Goal: Book appointment/travel/reservation

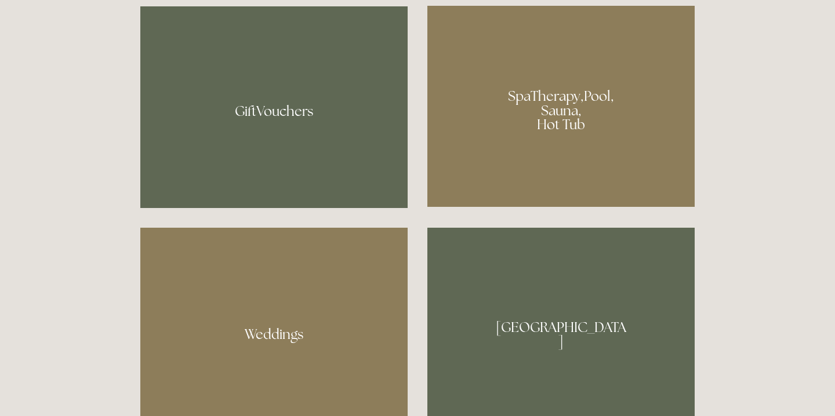
scroll to position [933, 0]
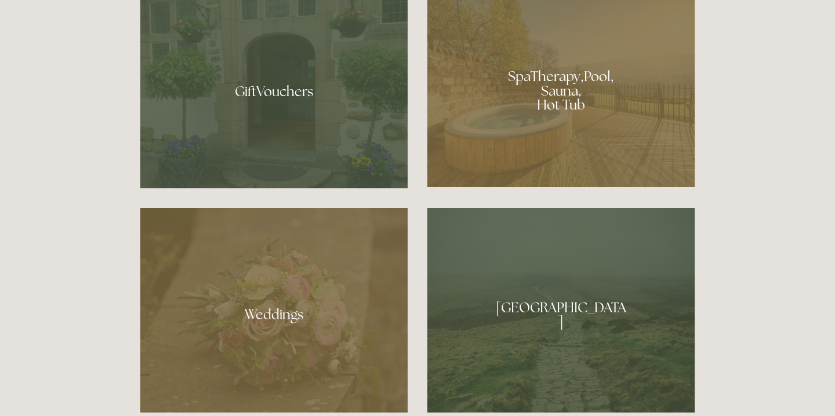
click at [565, 92] on div at bounding box center [560, 86] width 267 height 201
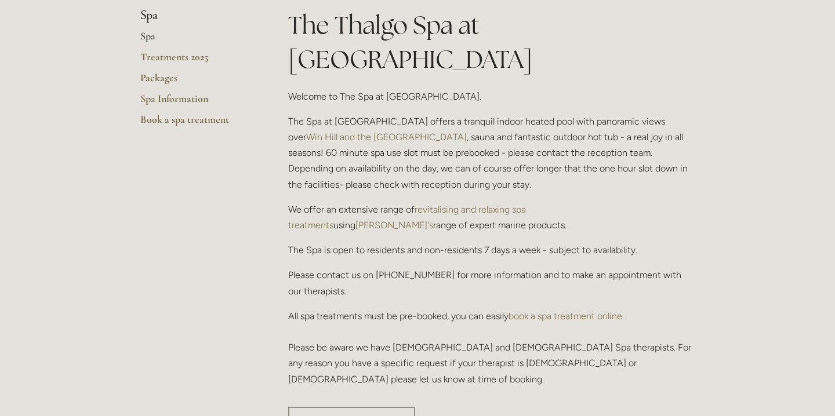
scroll to position [293, 0]
click at [528, 202] on link "revitalising and relaxing spa treatments" at bounding box center [408, 215] width 240 height 27
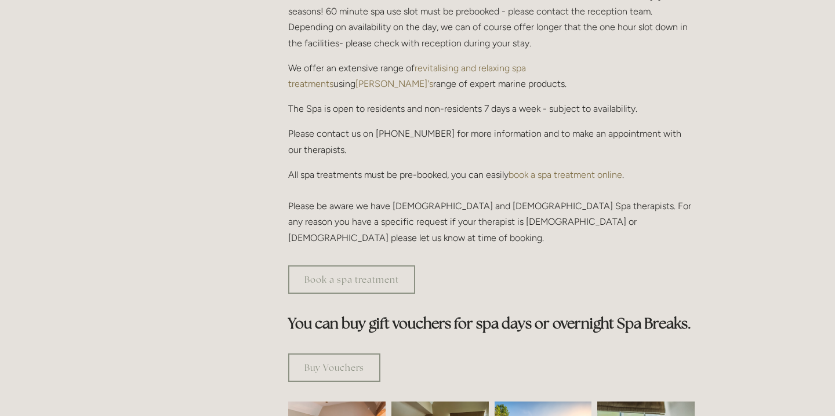
scroll to position [433, 0]
click at [402, 265] on link "Book a spa treatment" at bounding box center [351, 279] width 127 height 28
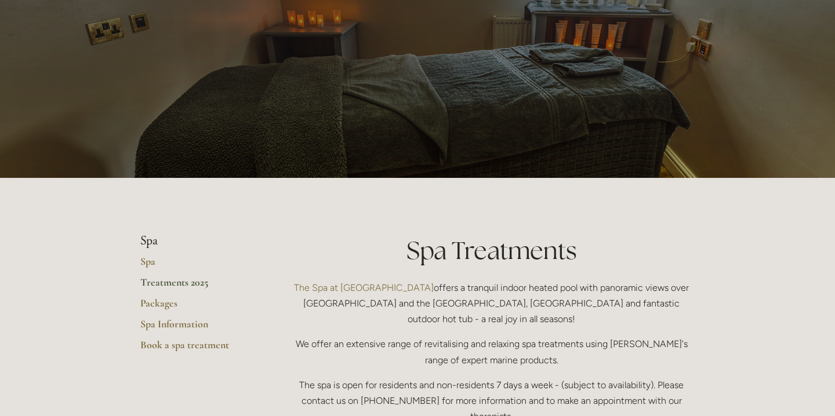
scroll to position [220, 0]
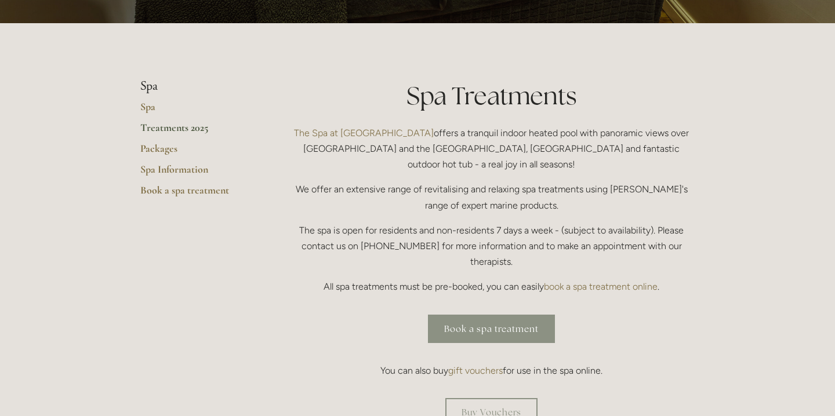
click at [536, 315] on link "Book a spa treatment" at bounding box center [491, 329] width 127 height 28
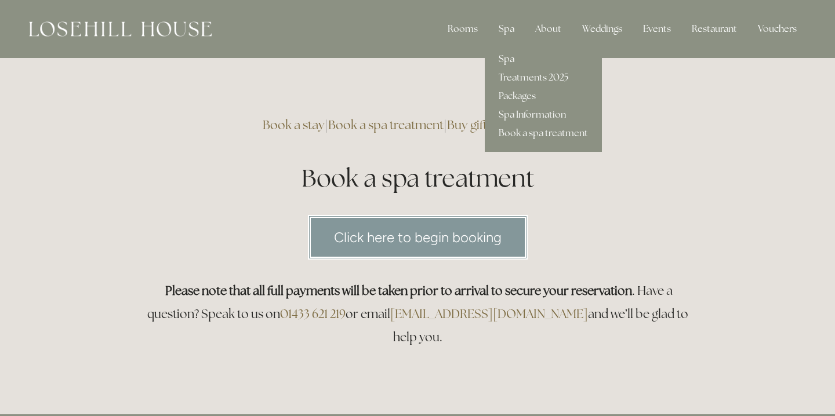
click at [514, 60] on link "Spa" at bounding box center [543, 59] width 117 height 19
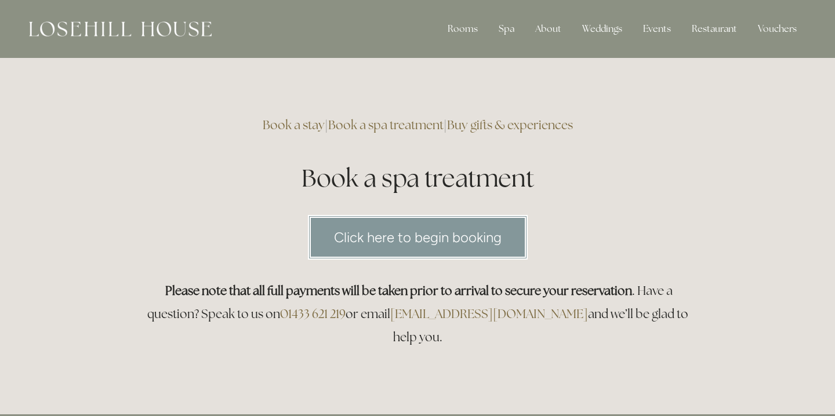
click at [421, 252] on link "Click here to begin booking" at bounding box center [418, 237] width 220 height 45
